Goal: Complete application form

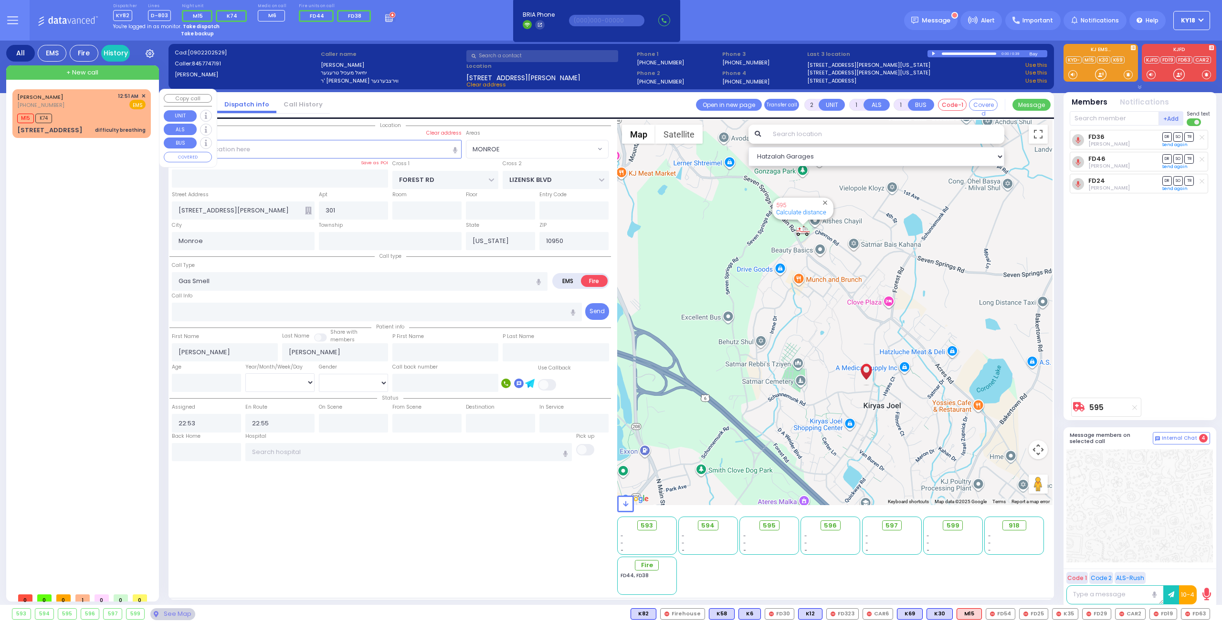
select select "MONROE"
select select
click at [124, 112] on div "M15 K74" at bounding box center [81, 117] width 128 height 12
type input "6"
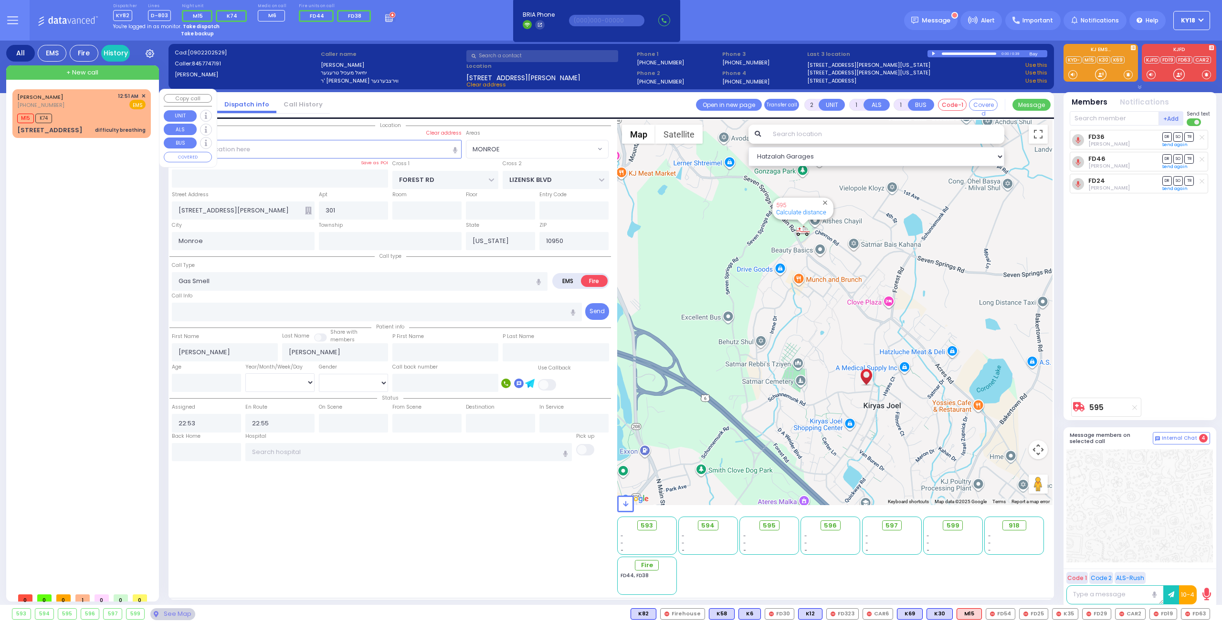
type input "6"
select select
type input "difficulty breathing"
radio input "true"
type input "[PERSON_NAME]"
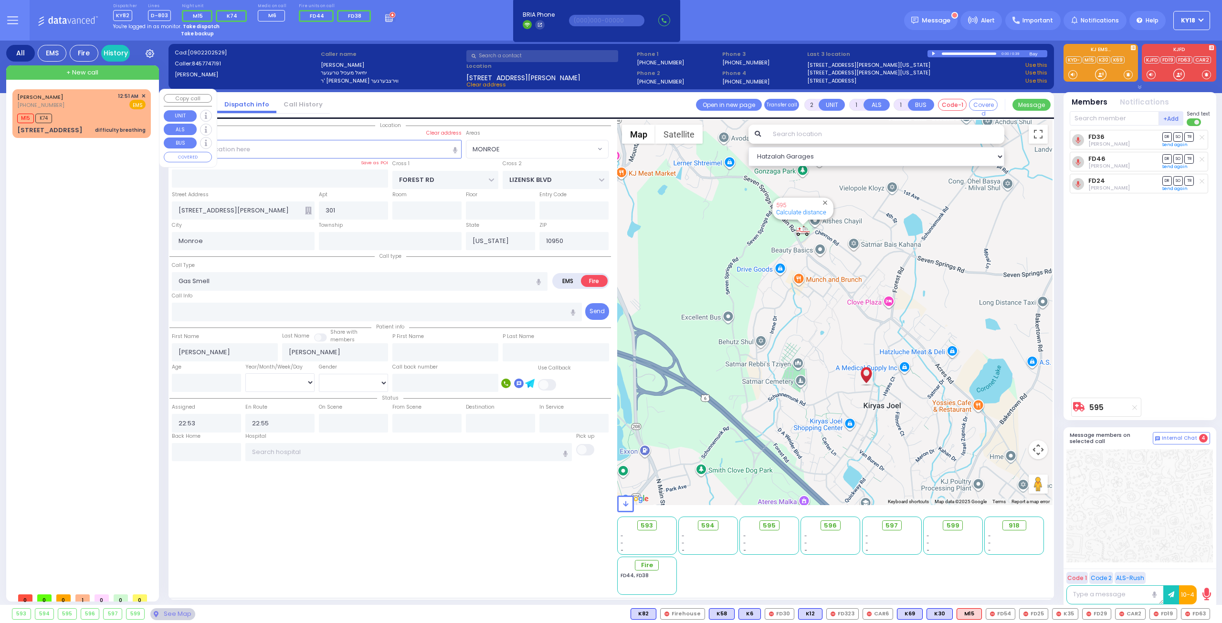
type input "KAHANA"
type input "[PERSON_NAME]"
type input "Kahna"
type input "44"
select select "Year"
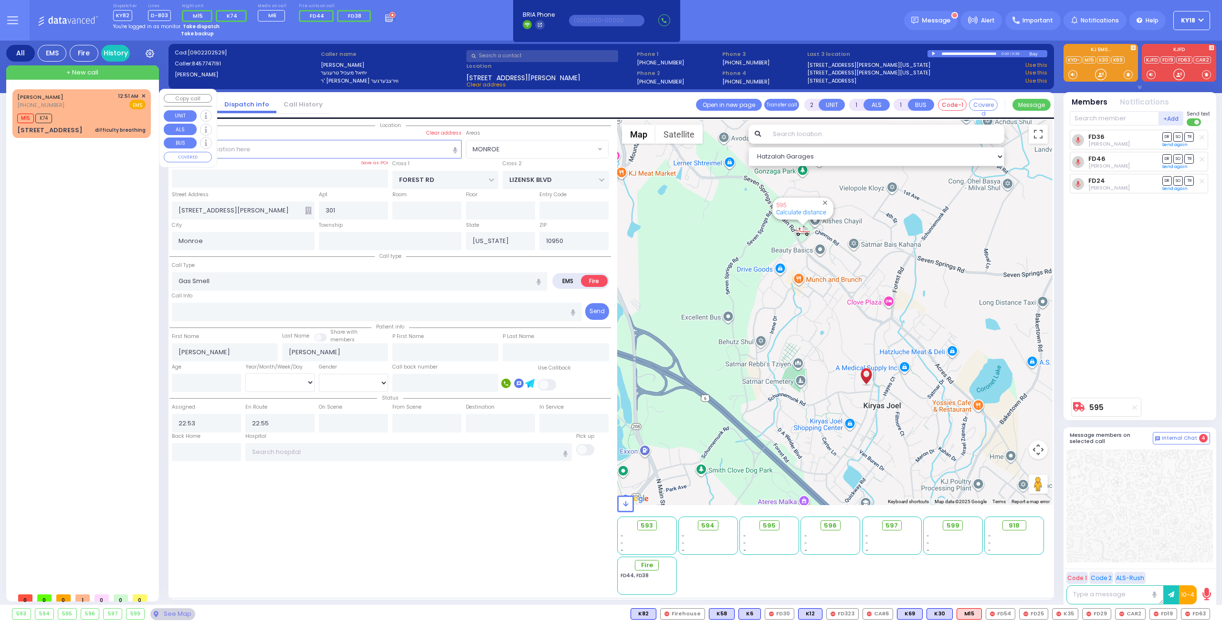
select select "[DEMOGRAPHIC_DATA]"
type input "00:51"
type input "00:53"
select select "Hatzalah Garages"
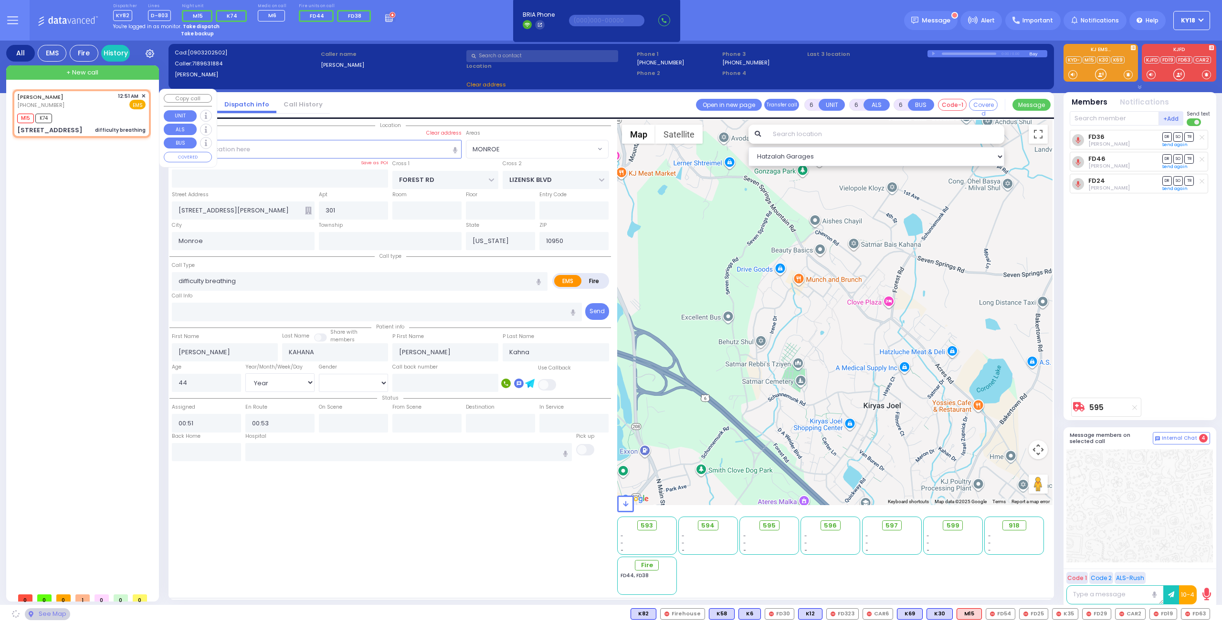
type input "LUBLIN WAY"
type input "[STREET_ADDRESS]"
select select "MONROE"
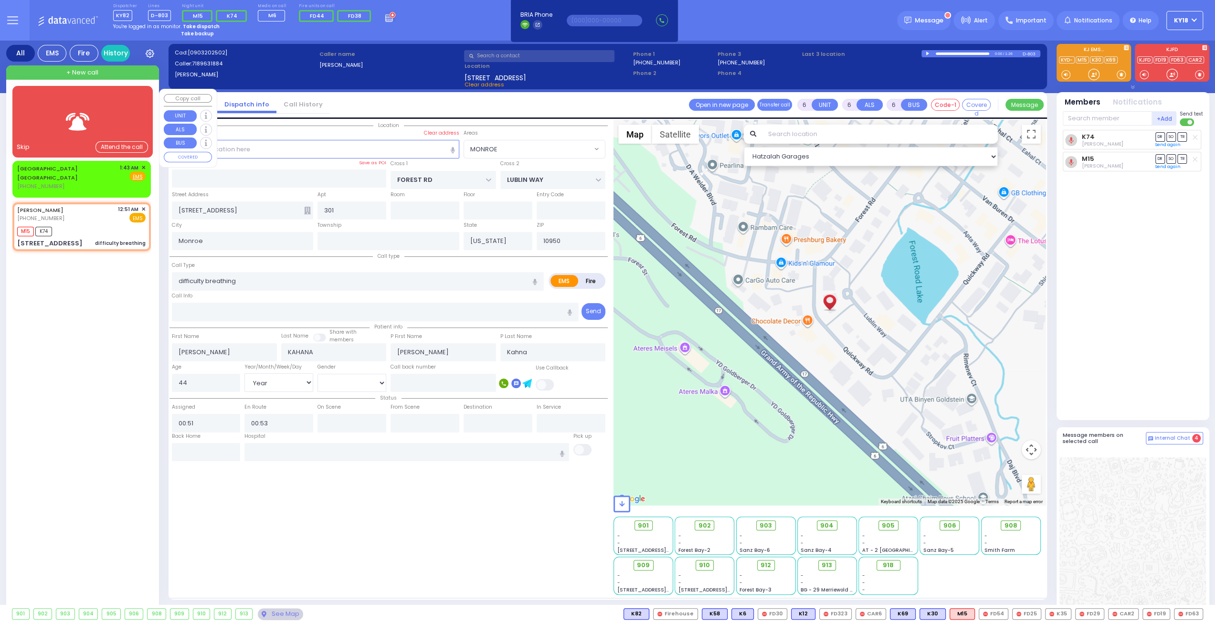
click at [81, 113] on img at bounding box center [78, 122] width 38 height 24
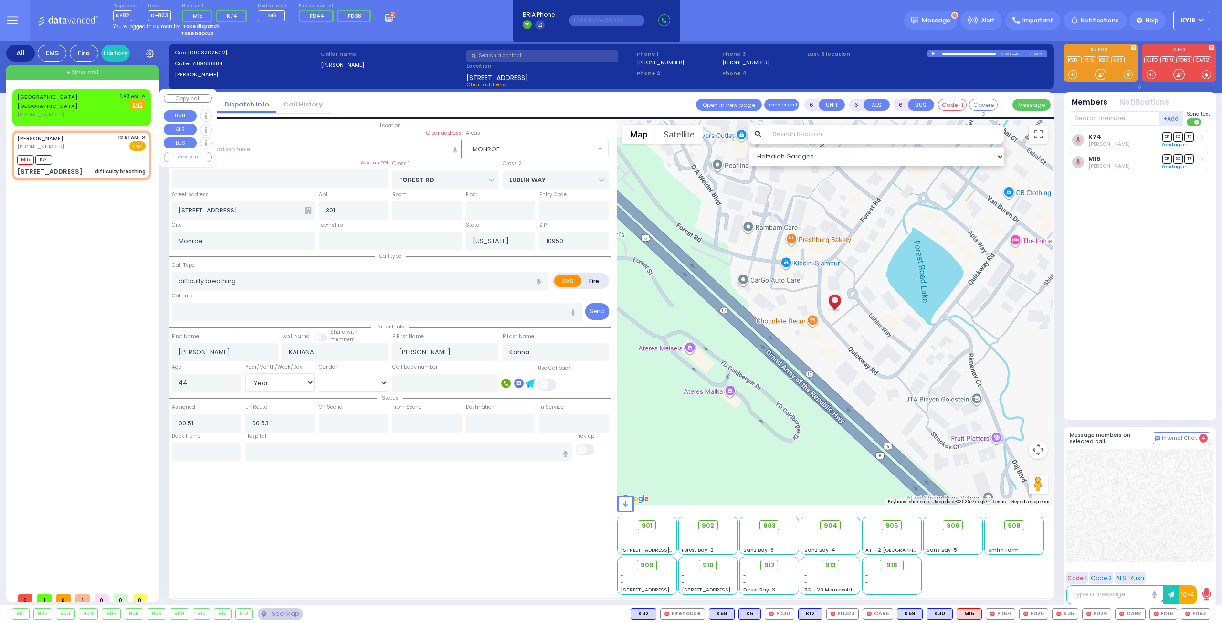
click at [98, 99] on div "[GEOGRAPHIC_DATA] [GEOGRAPHIC_DATA] [PHONE_NUMBER] 1:43 AM ✕ Fire EMS" at bounding box center [81, 105] width 128 height 27
type input "2"
type input "1"
select select
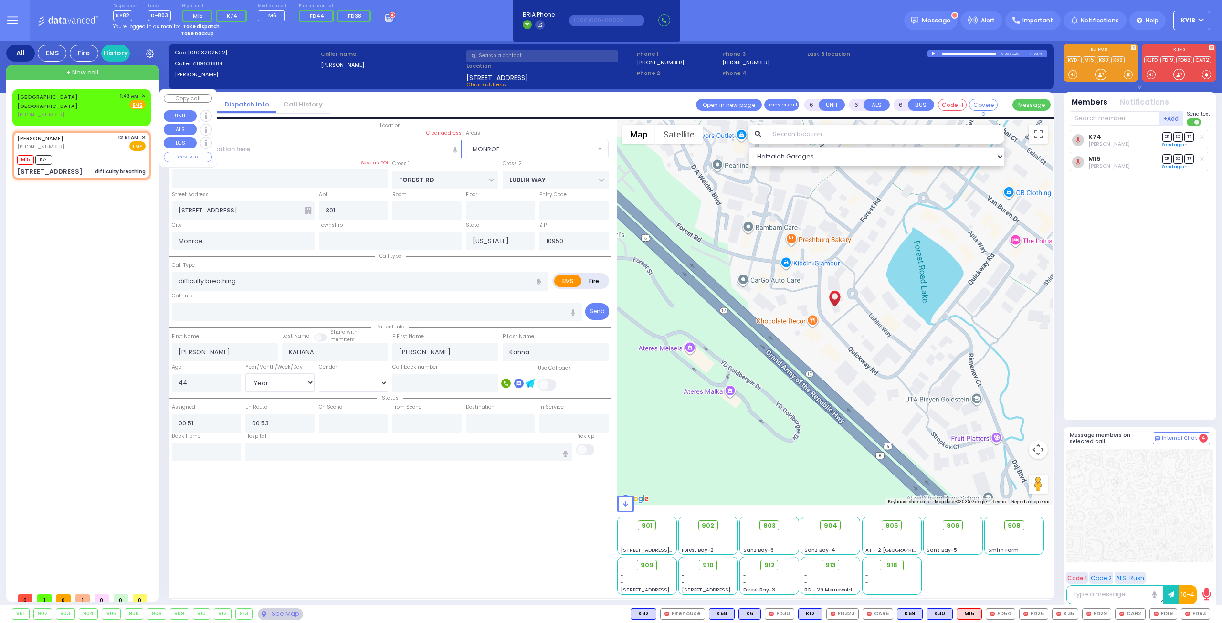
radio input "true"
select select
type input "01:43"
select select "Hatzalah Garages"
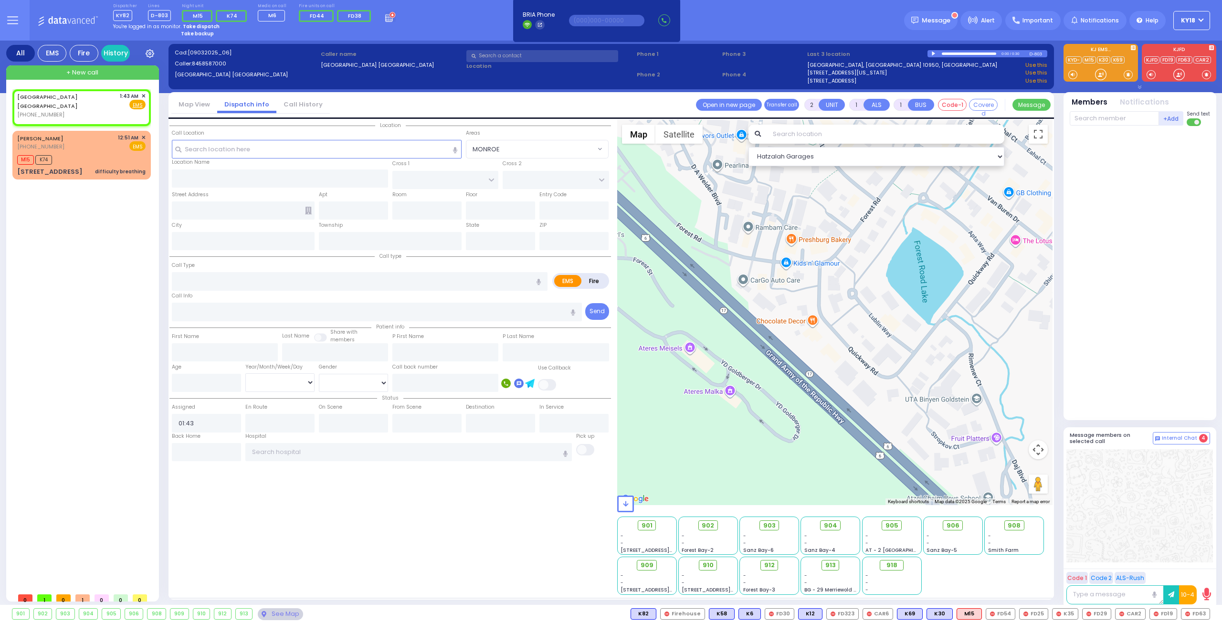
click at [932, 52] on div at bounding box center [934, 54] width 5 height 4
click at [1140, 313] on div at bounding box center [1141, 271] width 142 height 282
click at [99, 96] on div "[GEOGRAPHIC_DATA] [GEOGRAPHIC_DATA] [PHONE_NUMBER] 1:43 AM ✕ Fire EMS" at bounding box center [81, 105] width 128 height 27
select select
radio input "true"
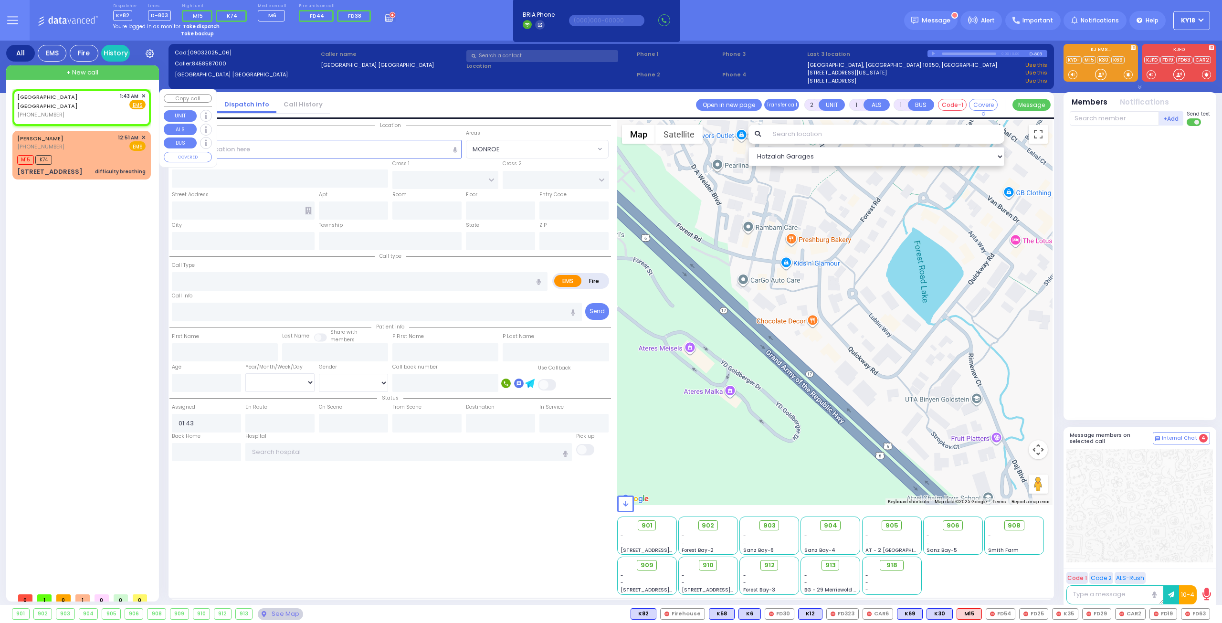
select select
select select "Hatzalah Garages"
click at [143, 96] on span "✕" at bounding box center [143, 96] width 4 height 8
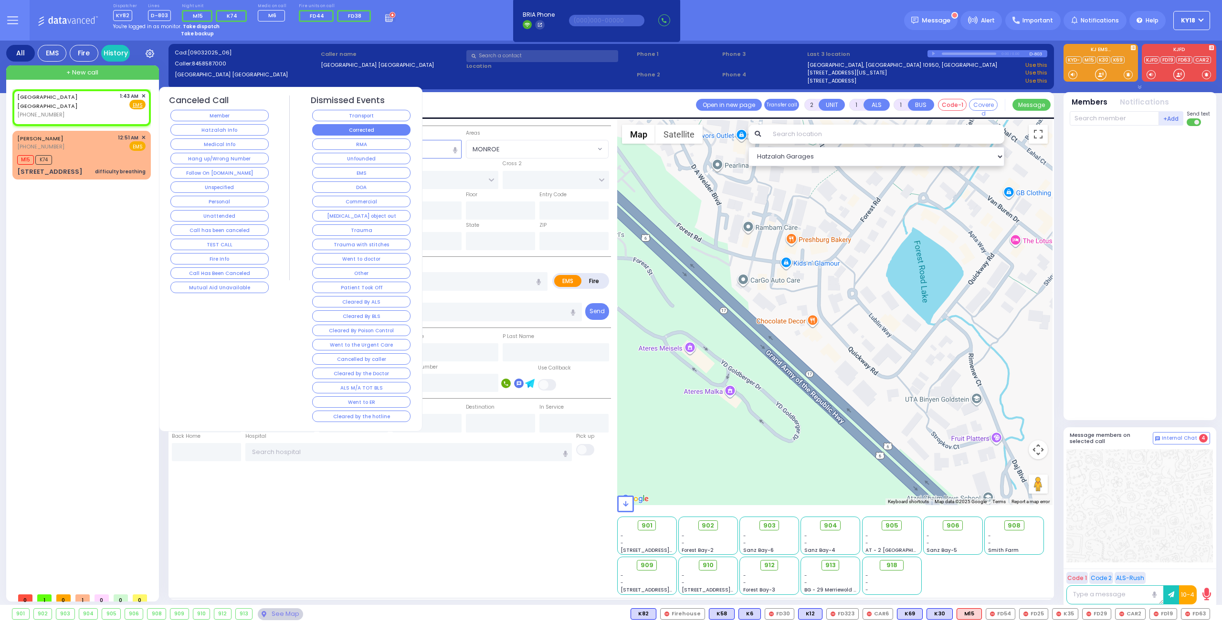
click at [343, 131] on button "Corrected" at bounding box center [361, 129] width 98 height 11
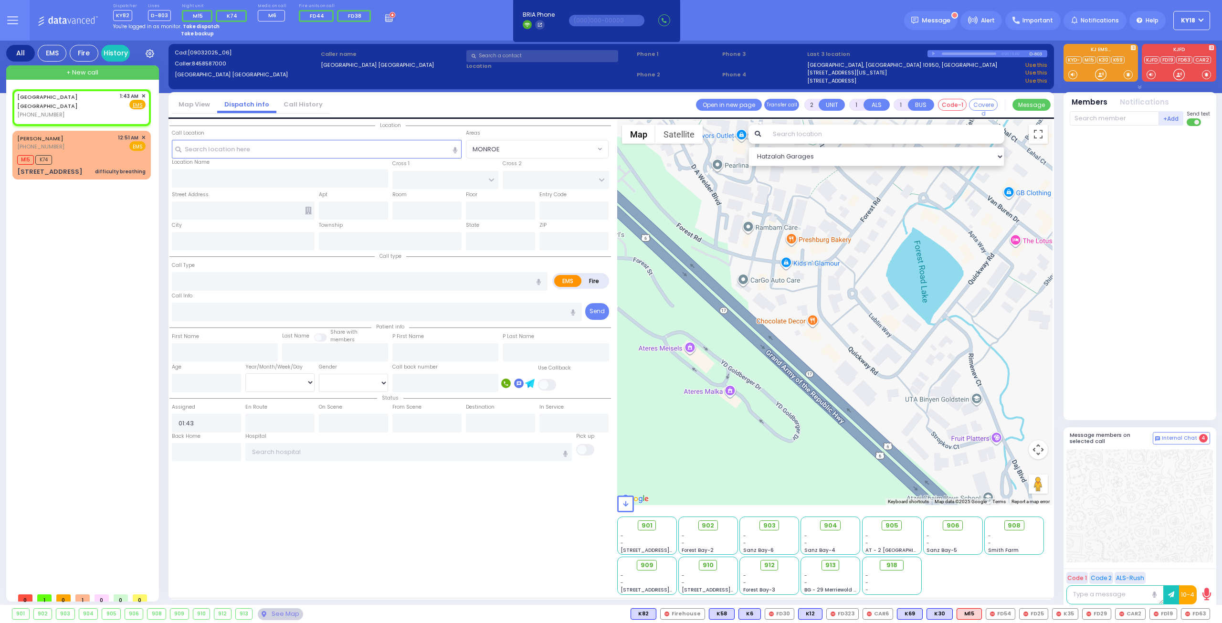
select select
radio input "true"
select select
